Goal: Task Accomplishment & Management: Manage account settings

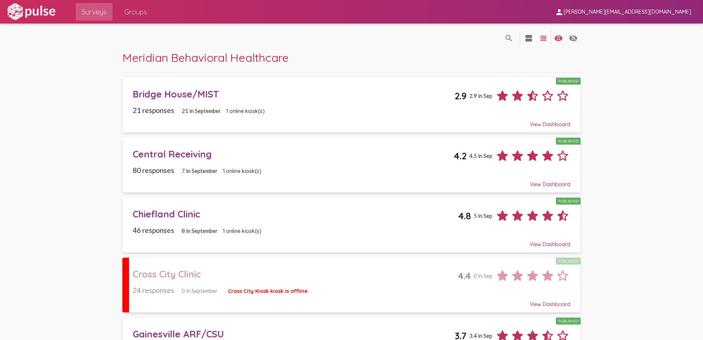
click at [649, 10] on span "[PERSON_NAME][EMAIL_ADDRESS][DOMAIN_NAME]" at bounding box center [628, 12] width 128 height 7
click at [619, 28] on button "Sign Out" at bounding box center [624, 31] width 41 height 18
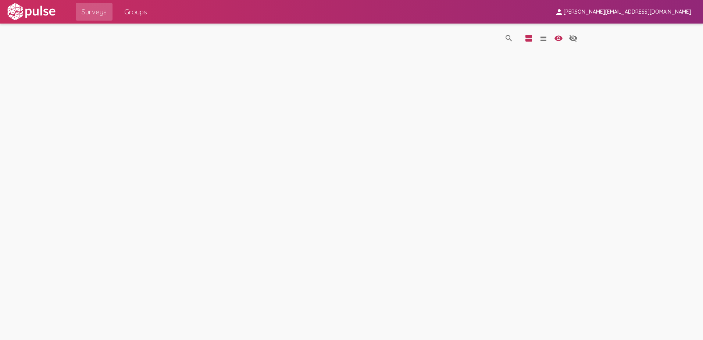
click at [18, 7] on img at bounding box center [31, 12] width 51 height 18
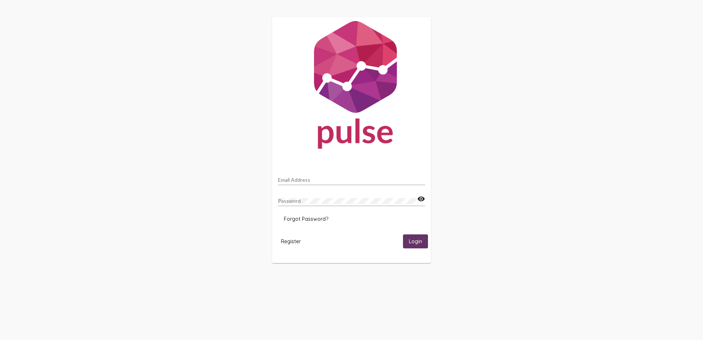
type input "[PERSON_NAME][EMAIL_ADDRESS][DOMAIN_NAME]"
click at [424, 244] on button "Login" at bounding box center [415, 241] width 25 height 14
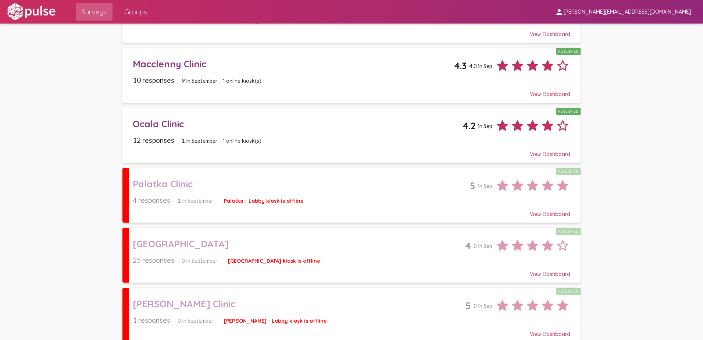
scroll to position [937, 0]
